Goal: Task Accomplishment & Management: Complete application form

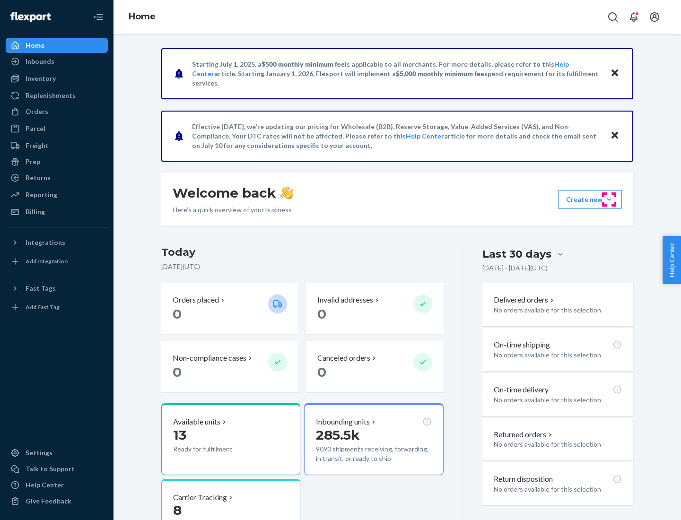
click at [609, 200] on button "Create new Create new inbound Create new order Create new product" at bounding box center [590, 199] width 64 height 19
click at [57, 61] on div "Inbounds" at bounding box center [57, 61] width 100 height 13
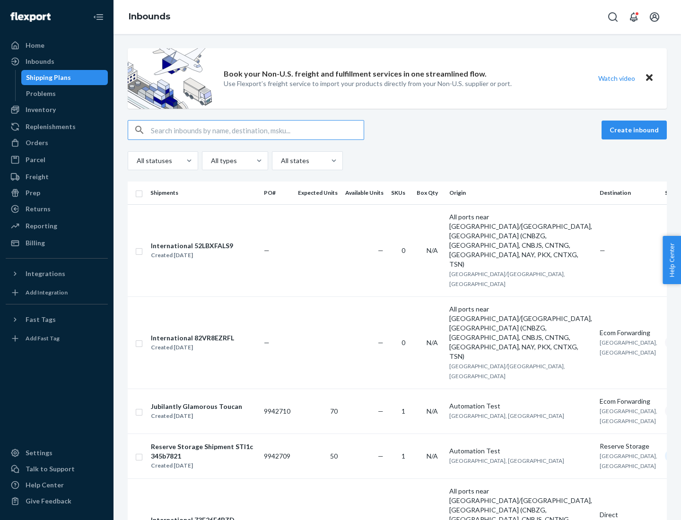
click at [636, 130] on button "Create inbound" at bounding box center [634, 130] width 65 height 19
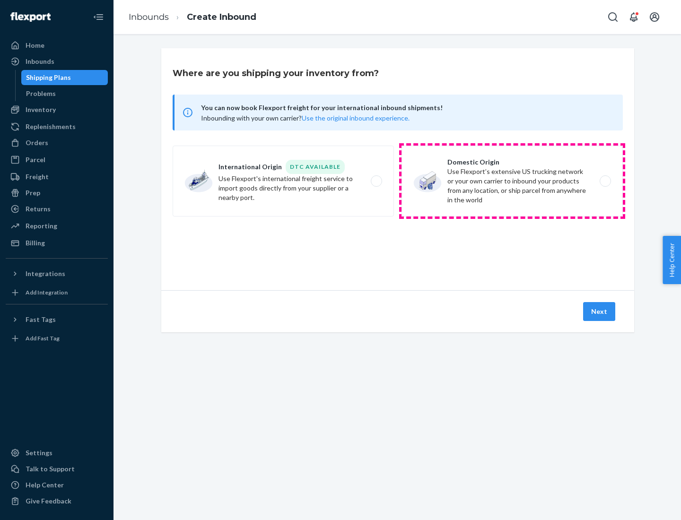
click at [512, 181] on label "Domestic Origin Use Flexport’s extensive US trucking network or your own carrie…" at bounding box center [512, 181] width 221 height 71
click at [605, 181] on input "Domestic Origin Use Flexport’s extensive US trucking network or your own carrie…" at bounding box center [608, 181] width 6 height 6
radio input "true"
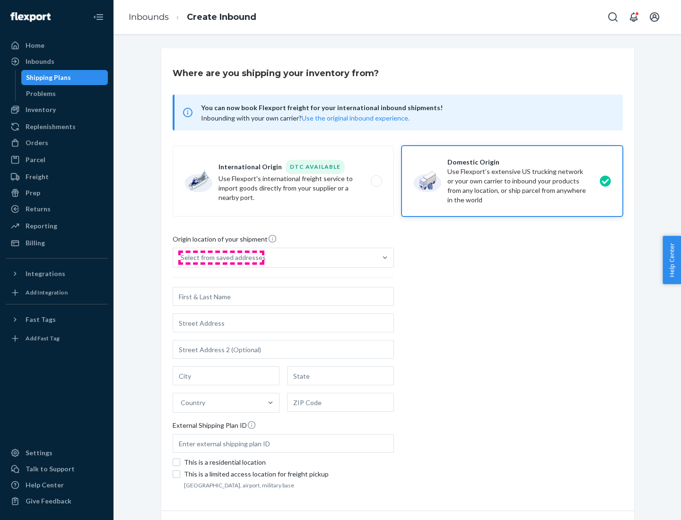
click at [221, 258] on div "Select from saved addresses" at bounding box center [223, 257] width 85 height 9
click at [182, 258] on input "Select from saved addresses" at bounding box center [181, 257] width 1 height 9
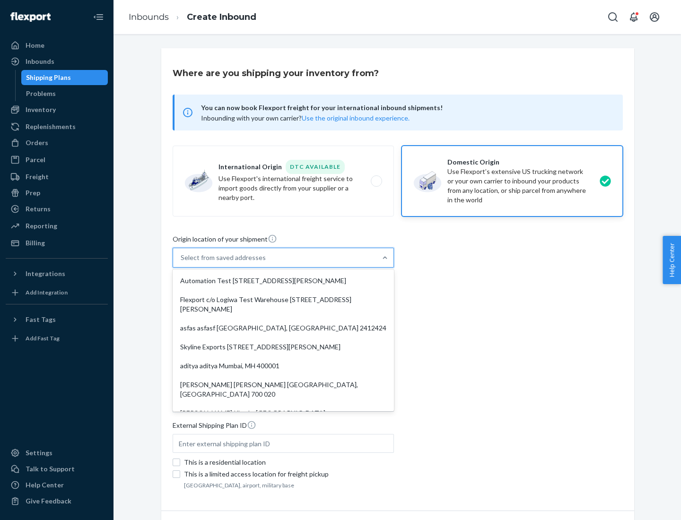
scroll to position [4, 0]
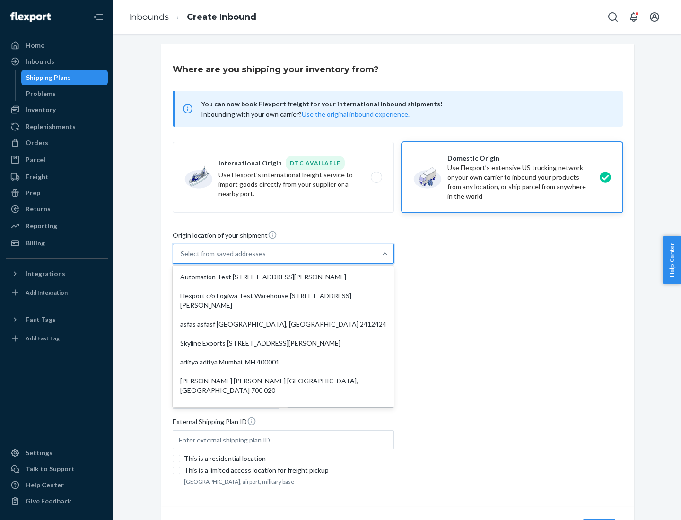
click at [283, 277] on div "Automation Test [STREET_ADDRESS][PERSON_NAME]" at bounding box center [284, 277] width 218 height 19
click at [182, 259] on input "option Automation Test [STREET_ADDRESS][PERSON_NAME]. 9 results available. Use …" at bounding box center [181, 253] width 1 height 9
type input "Automation Test"
type input "9th Floor"
type input "[GEOGRAPHIC_DATA]"
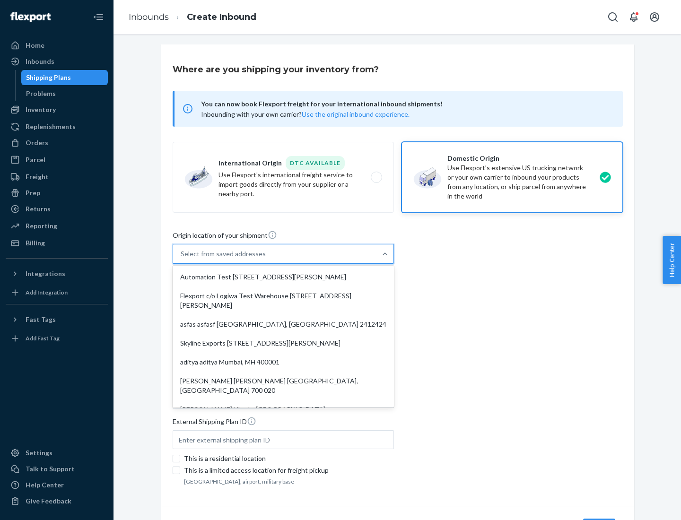
type input "CA"
type input "94104"
type input "[STREET_ADDRESS][PERSON_NAME]"
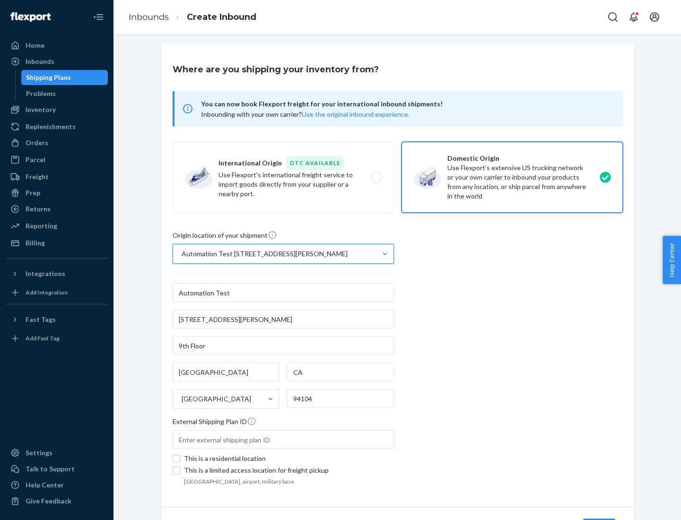
scroll to position [55, 0]
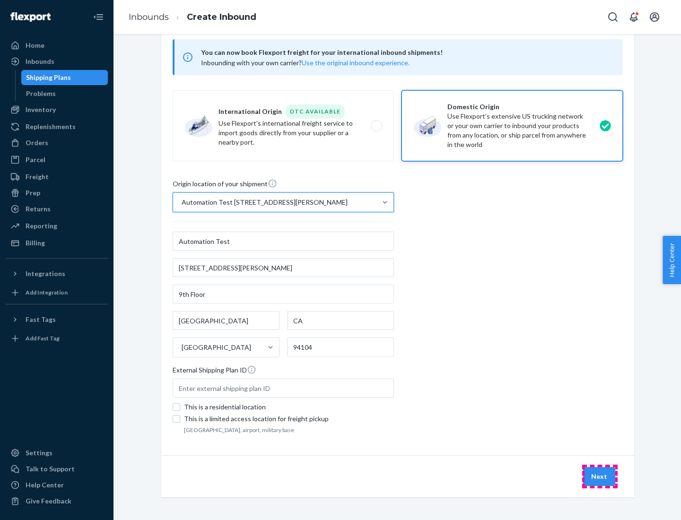
click at [600, 477] on button "Next" at bounding box center [599, 476] width 32 height 19
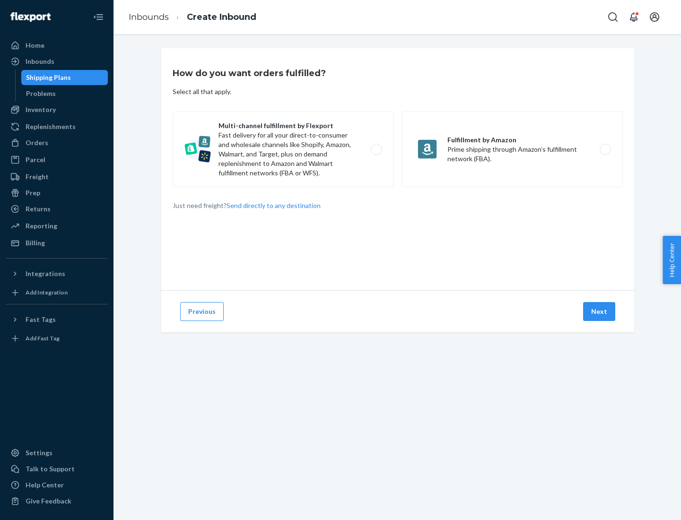
click at [283, 149] on label "Multi-channel fulfillment by Flexport Fast delivery for all your direct-to-cons…" at bounding box center [283, 150] width 221 height 76
click at [376, 149] on input "Multi-channel fulfillment by Flexport Fast delivery for all your direct-to-cons…" at bounding box center [379, 150] width 6 height 6
radio input "true"
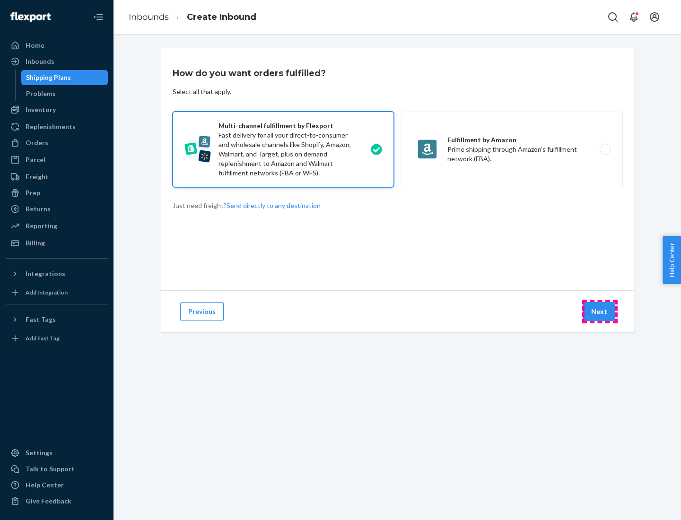
click at [600, 312] on button "Next" at bounding box center [599, 311] width 32 height 19
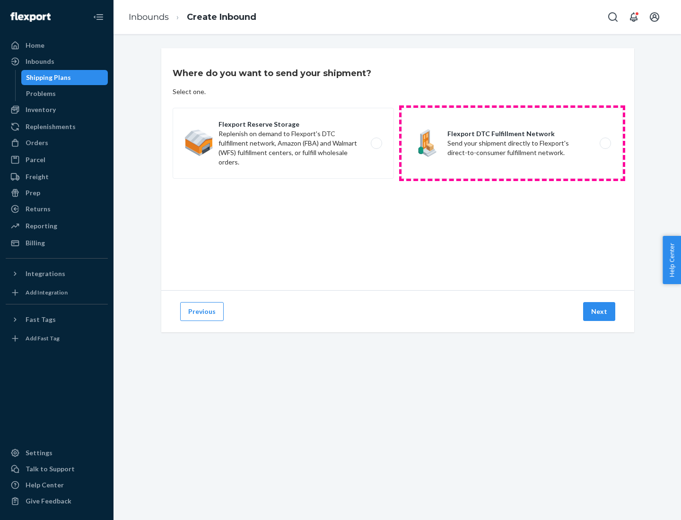
click at [512, 143] on label "Flexport DTC Fulfillment Network Send your shipment directly to Flexport's dire…" at bounding box center [512, 143] width 221 height 71
click at [605, 143] on input "Flexport DTC Fulfillment Network Send your shipment directly to Flexport's dire…" at bounding box center [608, 143] width 6 height 6
radio input "true"
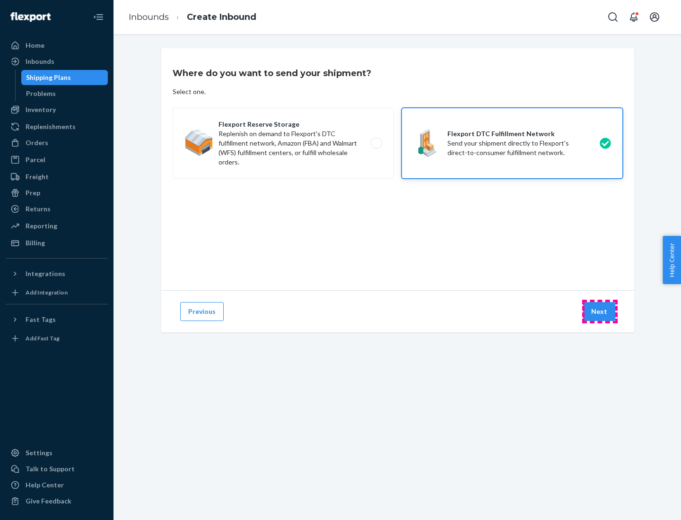
click at [600, 312] on button "Next" at bounding box center [599, 311] width 32 height 19
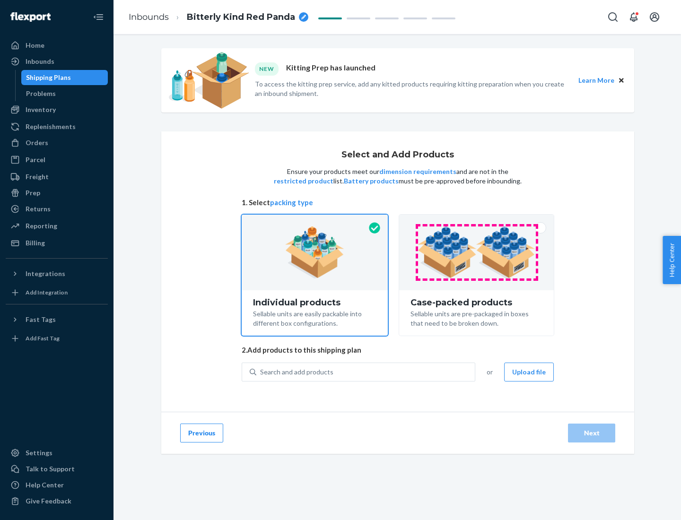
click at [477, 253] on img at bounding box center [477, 253] width 118 height 52
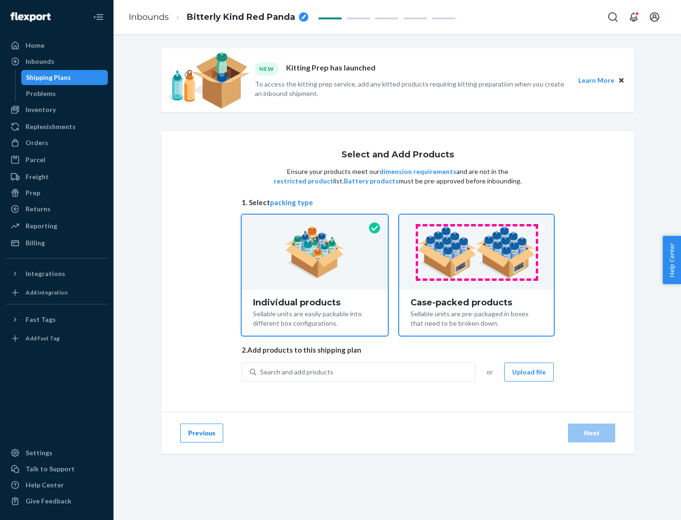
click at [477, 221] on input "Case-packed products Sellable units are pre-packaged in boxes that need to be b…" at bounding box center [476, 218] width 6 height 6
radio input "true"
radio input "false"
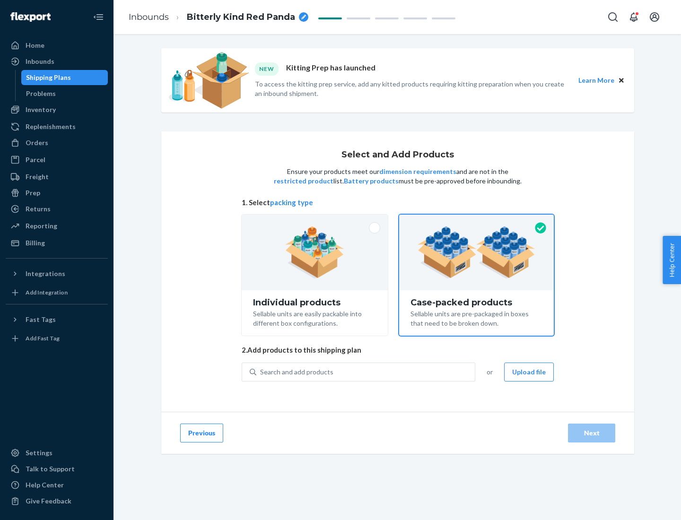
click at [366, 372] on div "Search and add products" at bounding box center [365, 372] width 219 height 17
click at [261, 372] on input "Search and add products" at bounding box center [260, 372] width 1 height 9
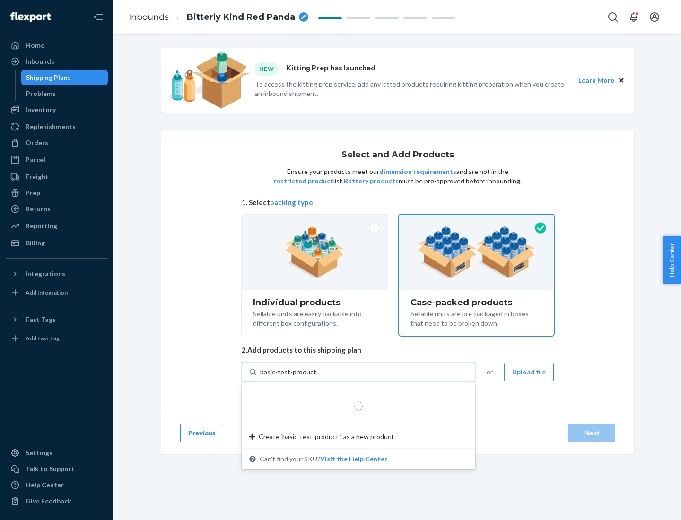
type input "basic-test-product-1"
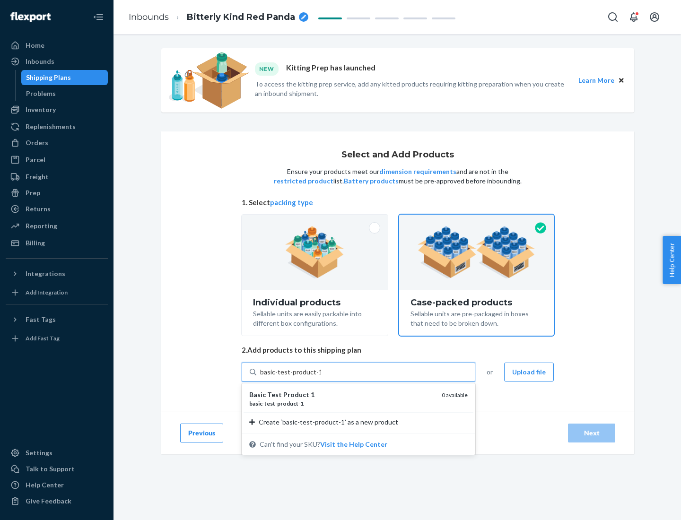
click at [342, 403] on div "basic - test - product - 1" at bounding box center [341, 404] width 185 height 8
click at [321, 377] on input "basic-test-product-1" at bounding box center [290, 372] width 61 height 9
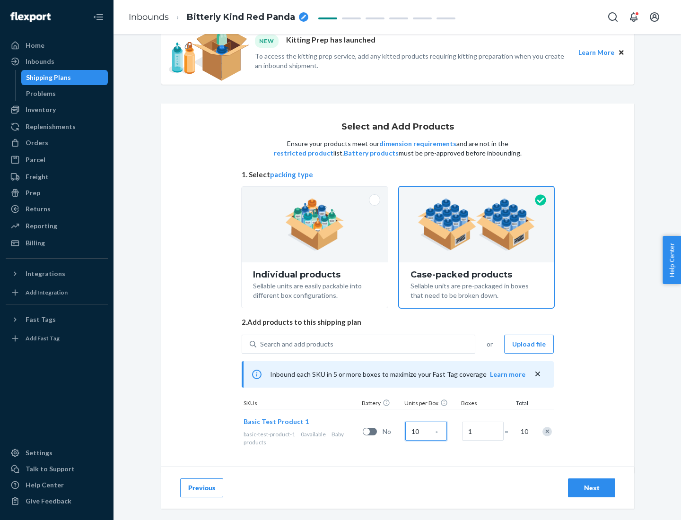
scroll to position [34, 0]
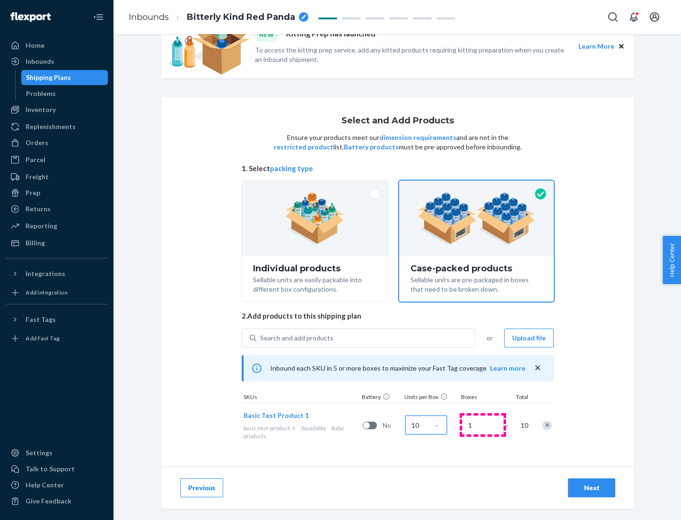
type input "10"
type input "7"
click at [592, 488] on div "Next" at bounding box center [591, 487] width 31 height 9
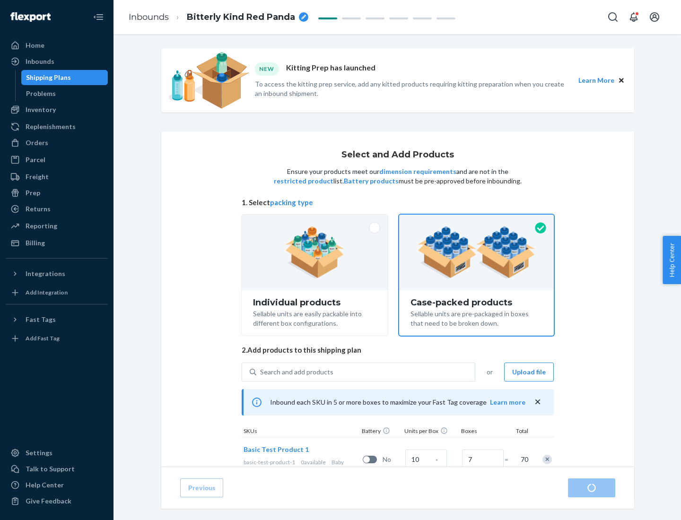
radio input "true"
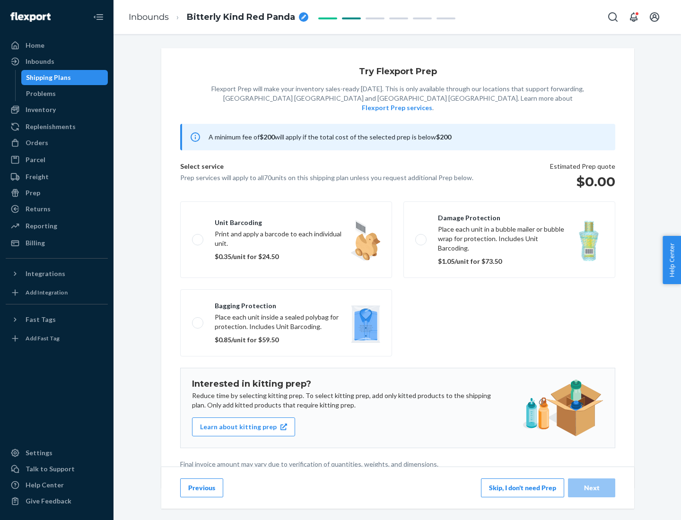
scroll to position [2, 0]
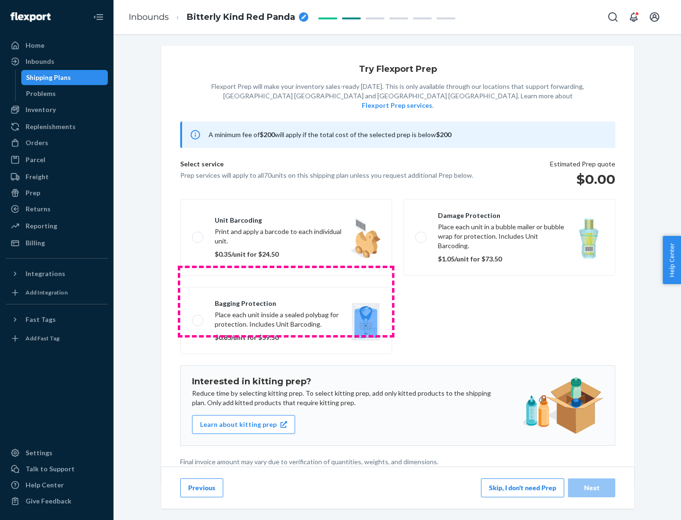
click at [286, 301] on label "Bagging protection Place each unit inside a sealed polybag for protection. Incl…" at bounding box center [286, 320] width 212 height 67
click at [198, 317] on input "Bagging protection Place each unit inside a sealed polybag for protection. Incl…" at bounding box center [195, 320] width 6 height 6
checkbox input "true"
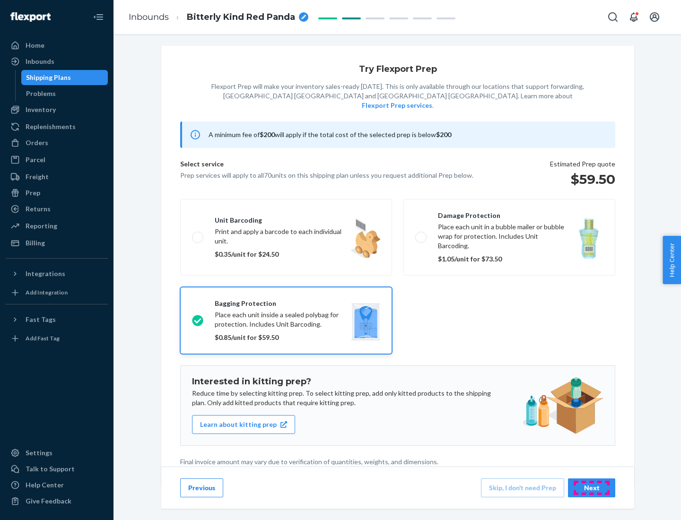
click at [592, 488] on div "Next" at bounding box center [591, 487] width 31 height 9
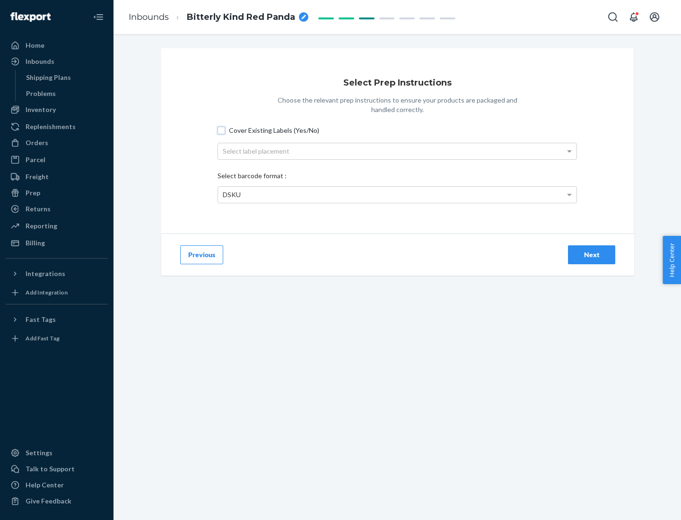
click at [221, 130] on input "Cover Existing Labels (Yes/No)" at bounding box center [222, 131] width 8 height 8
checkbox input "true"
click at [397, 151] on div "Select label placement" at bounding box center [397, 151] width 359 height 16
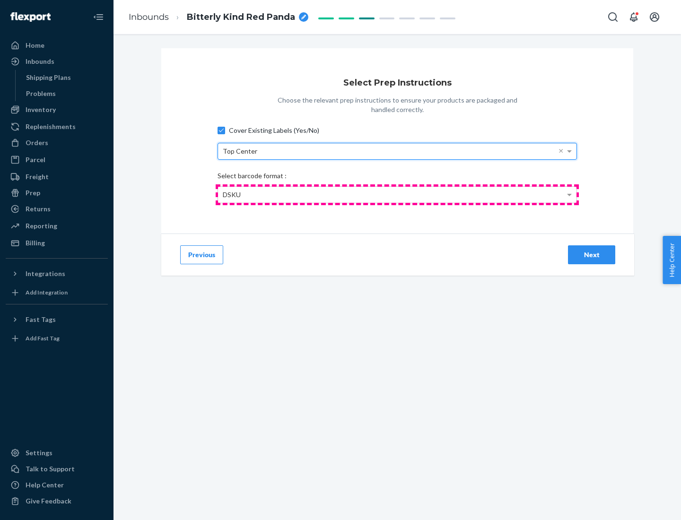
click at [397, 194] on div "DSKU" at bounding box center [397, 195] width 359 height 16
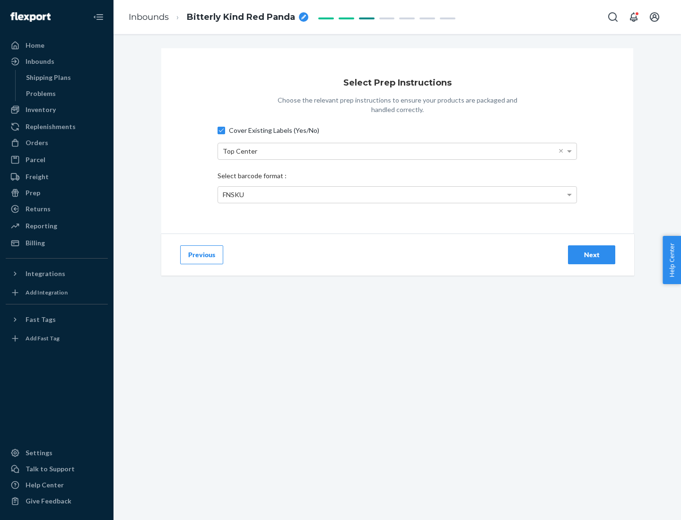
click at [592, 254] on div "Next" at bounding box center [591, 254] width 31 height 9
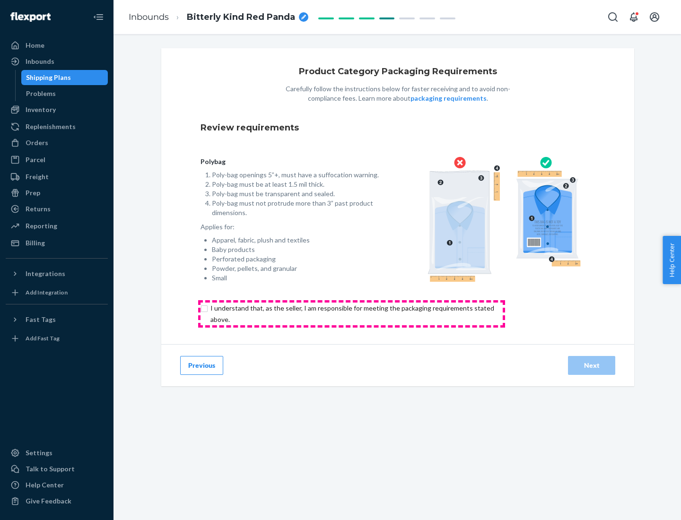
click at [351, 314] on input "checkbox" at bounding box center [358, 314] width 315 height 23
checkbox input "true"
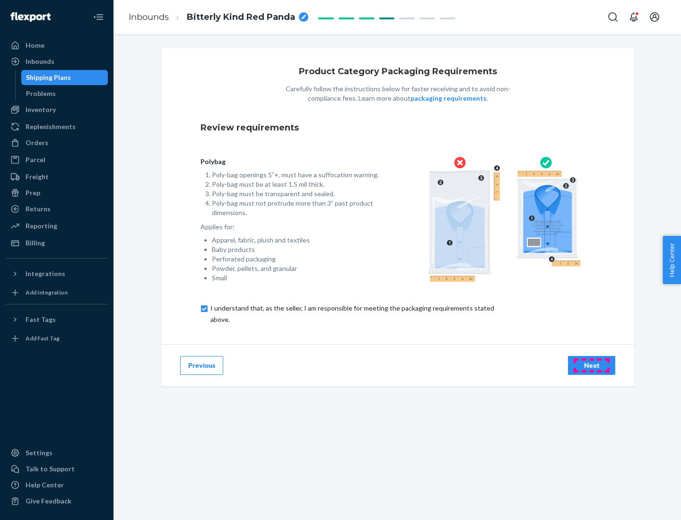
click at [592, 365] on div "Next" at bounding box center [591, 365] width 31 height 9
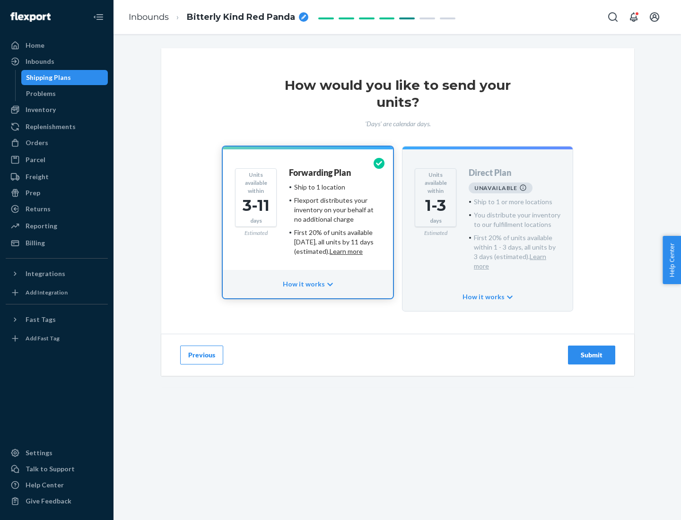
click at [321, 173] on h4 "Forwarding Plan" at bounding box center [320, 172] width 62 height 9
click at [592, 350] on div "Submit" at bounding box center [591, 354] width 31 height 9
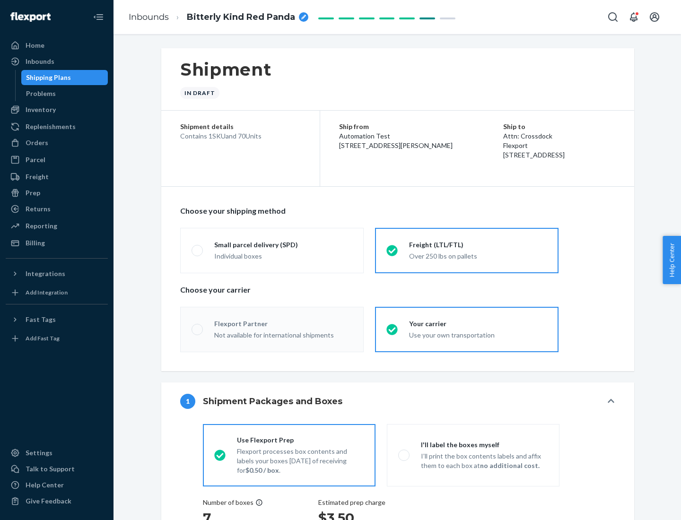
radio input "true"
radio input "false"
radio input "true"
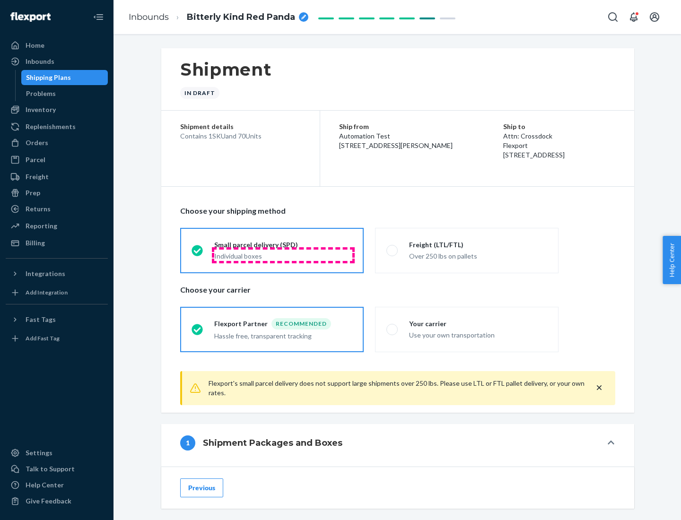
click at [283, 255] on div "Individual boxes" at bounding box center [283, 256] width 138 height 9
click at [198, 254] on input "Small parcel delivery (SPD) Individual boxes" at bounding box center [195, 250] width 6 height 6
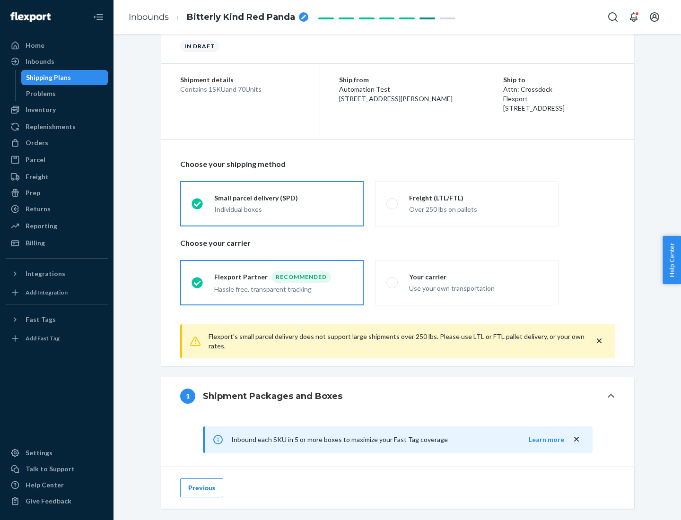
click at [478, 277] on div "Your carrier" at bounding box center [478, 276] width 138 height 9
click at [393, 280] on input "Your carrier Use your own transportation" at bounding box center [389, 283] width 6 height 6
radio input "true"
radio input "false"
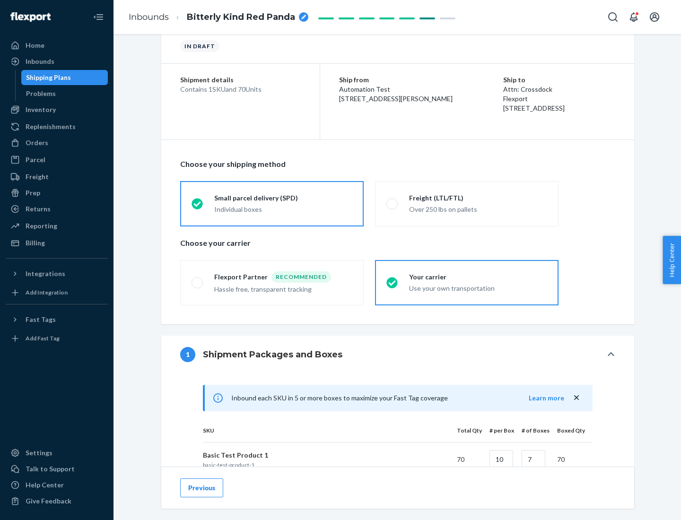
scroll to position [229, 0]
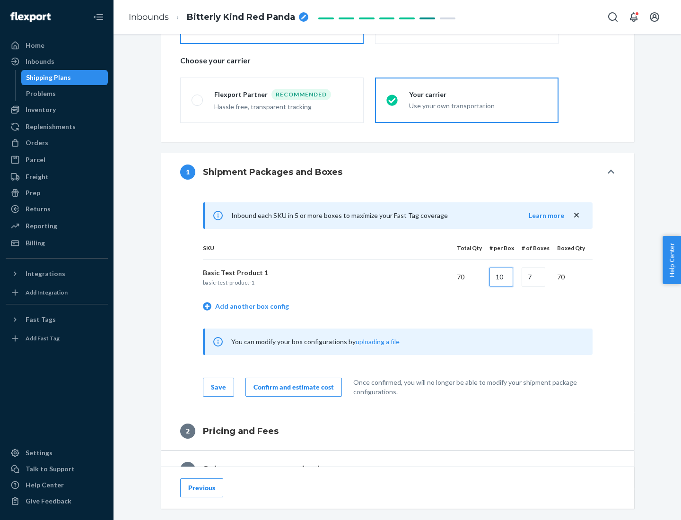
type input "10"
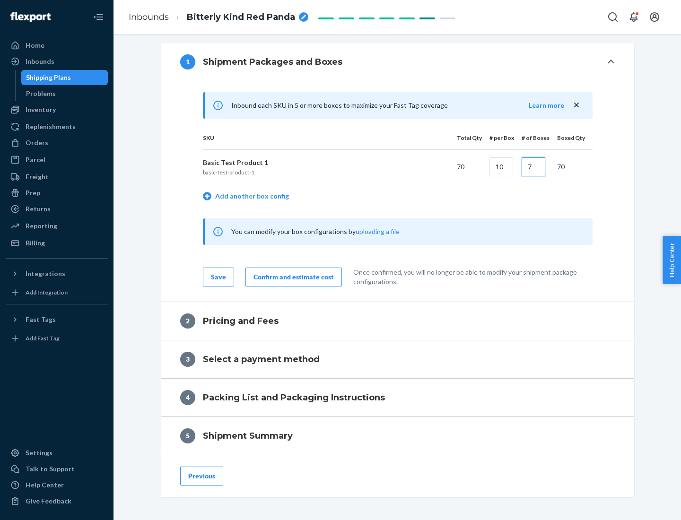
type input "7"
click at [292, 277] on div "Confirm and estimate cost" at bounding box center [294, 276] width 80 height 9
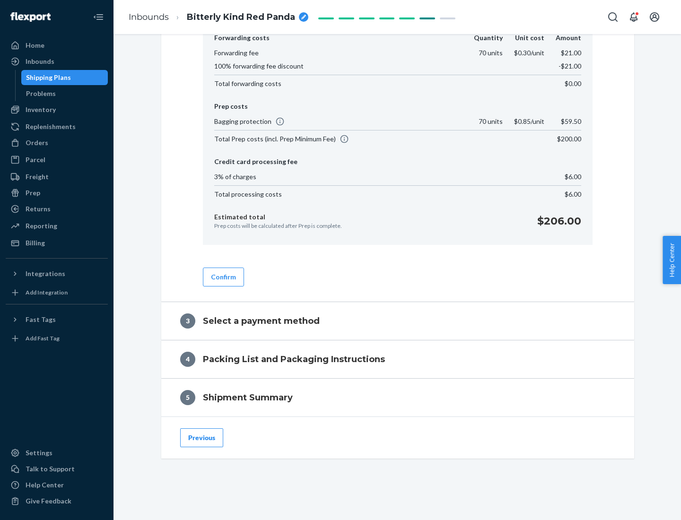
click at [223, 277] on button "Confirm" at bounding box center [223, 277] width 41 height 19
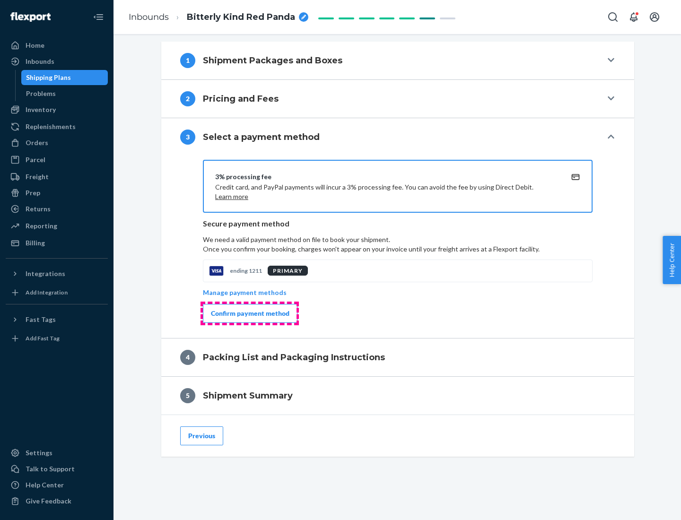
click at [249, 314] on div "Confirm payment method" at bounding box center [250, 313] width 79 height 9
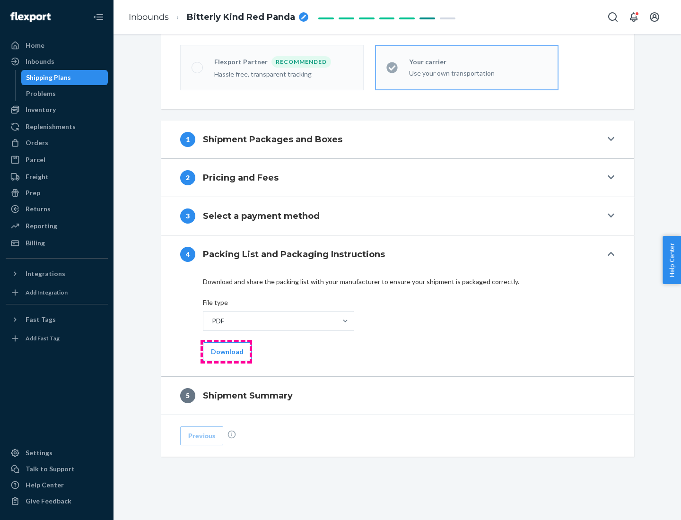
click at [226, 351] on button "Download" at bounding box center [227, 351] width 49 height 19
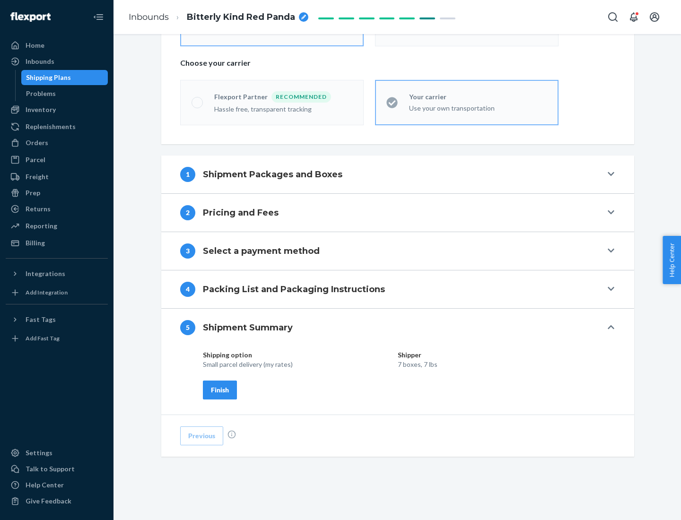
scroll to position [227, 0]
